Goal: Navigation & Orientation: Find specific page/section

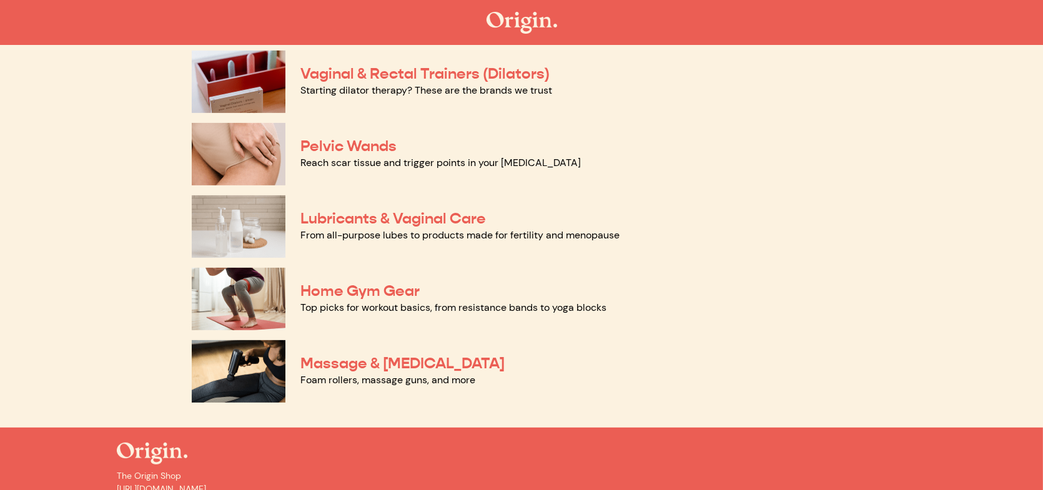
scroll to position [562, 0]
click at [458, 221] on link "Lubricants & Vaginal Care" at bounding box center [393, 218] width 186 height 19
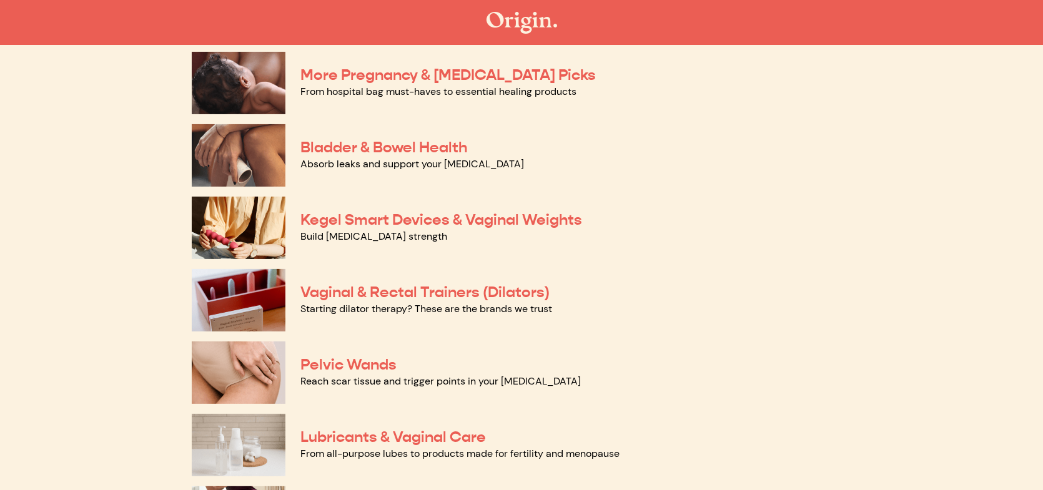
scroll to position [312, 0]
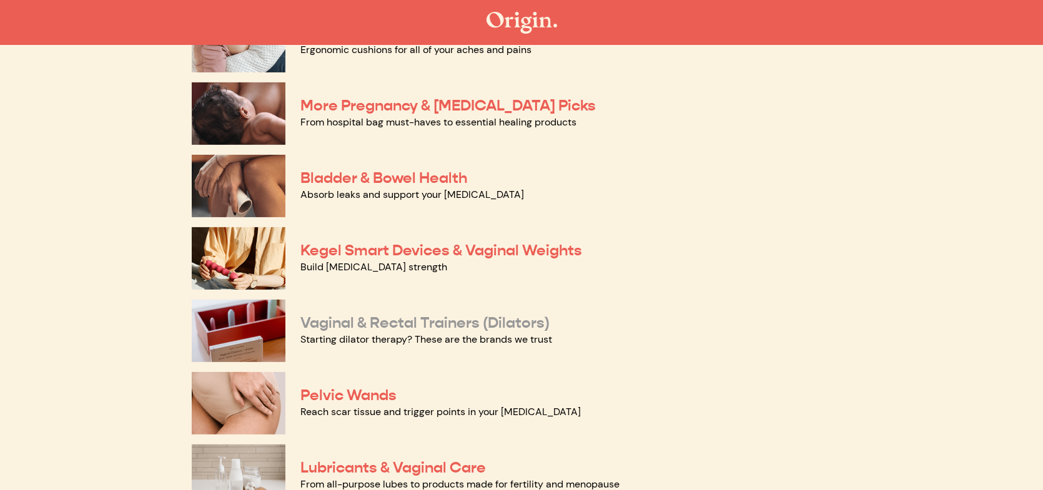
click at [467, 325] on link "Vaginal & Rectal Trainers (Dilators)" at bounding box center [424, 323] width 249 height 19
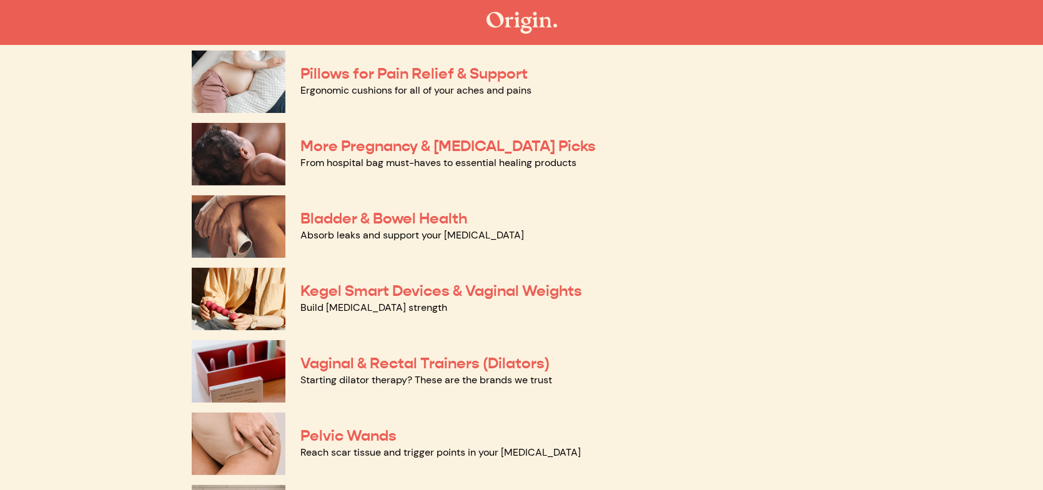
scroll to position [250, 0]
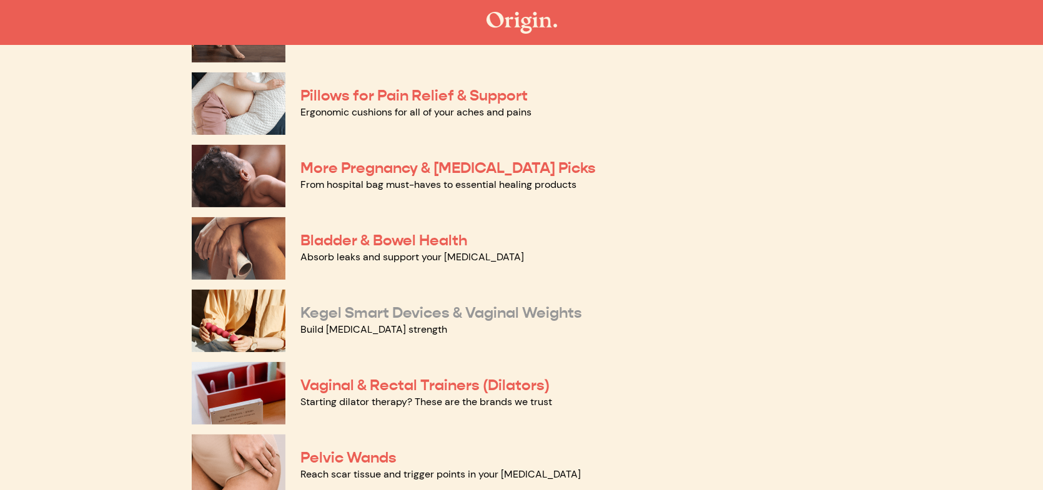
click at [386, 317] on link "Kegel Smart Devices & Vaginal Weights" at bounding box center [441, 313] width 282 height 19
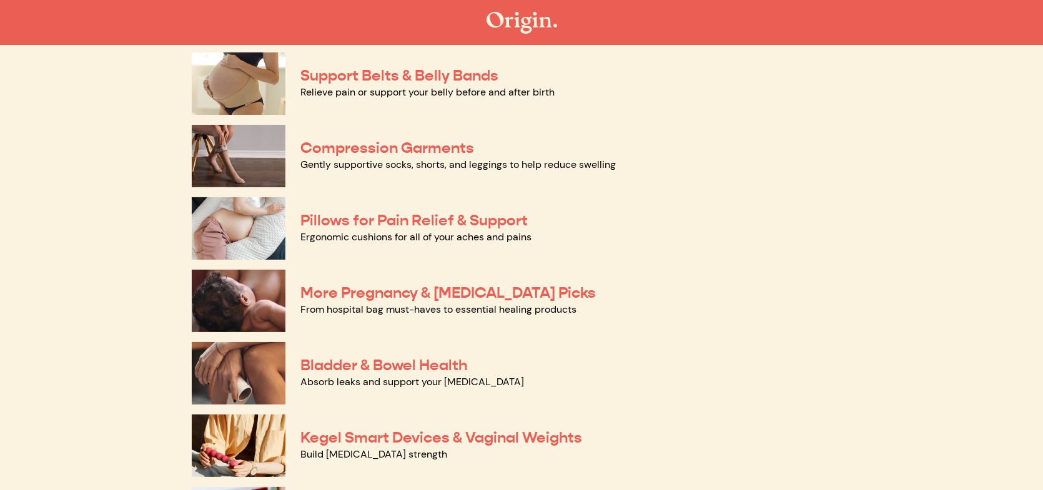
scroll to position [62, 0]
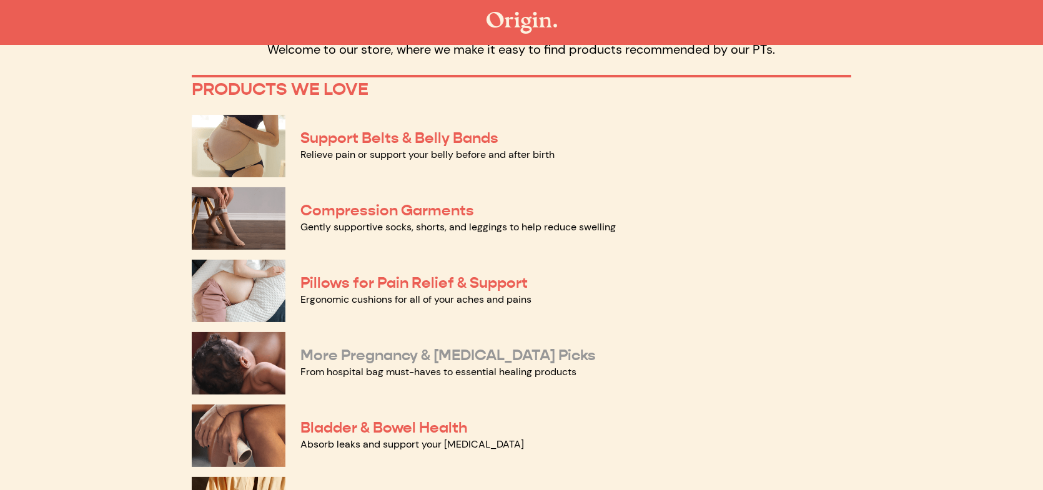
click at [455, 351] on link "More Pregnancy & [MEDICAL_DATA] Picks" at bounding box center [447, 355] width 295 height 19
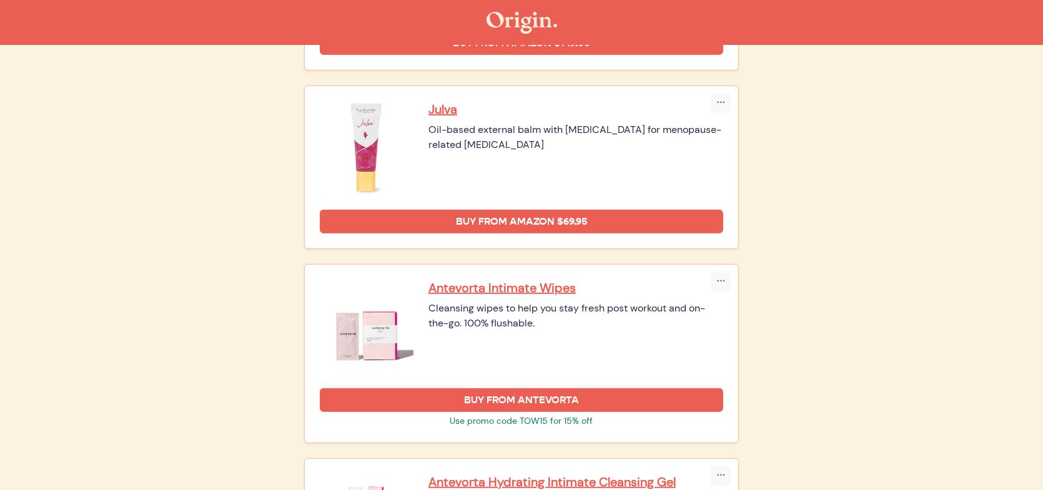
scroll to position [878, 0]
